Goal: Transaction & Acquisition: Download file/media

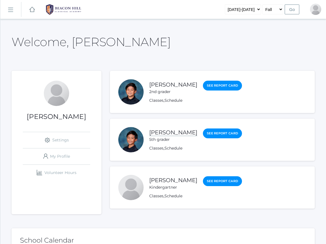
click at [178, 131] on link "[PERSON_NAME]" at bounding box center [173, 132] width 48 height 7
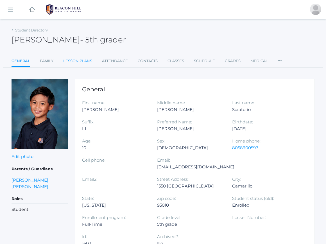
click at [81, 60] on link "Lesson Plans" at bounding box center [77, 60] width 29 height 11
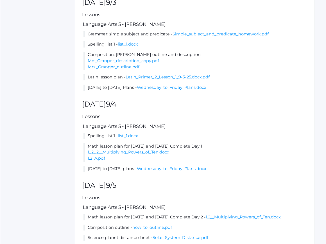
scroll to position [259, 0]
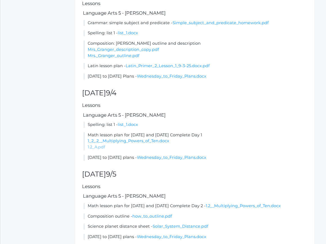
click at [102, 150] on link "1.2_A.pdf" at bounding box center [96, 147] width 17 height 5
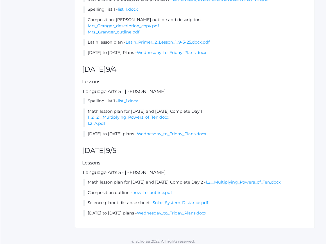
scroll to position [292, 0]
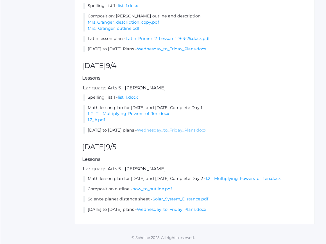
click at [176, 129] on link "Wednesday_to_Friday_Plans.docx" at bounding box center [171, 130] width 69 height 5
click at [173, 207] on li "[DATE] to [DATE] plans - Wednesday_to_Friday_Plans.docx" at bounding box center [196, 210] width 224 height 6
click at [226, 178] on link "1.2__Multiplying_Powers_of_Ten.docx" at bounding box center [243, 178] width 75 height 5
